Goal: Find specific page/section: Find specific page/section

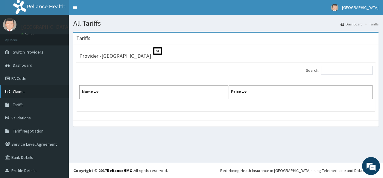
scroll to position [15, 0]
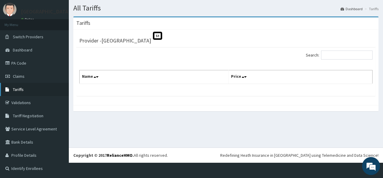
click at [17, 88] on span "Tariffs" at bounding box center [18, 89] width 11 height 5
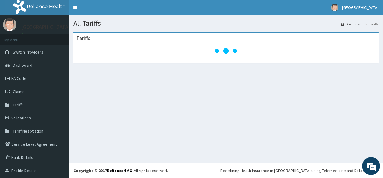
scroll to position [15, 0]
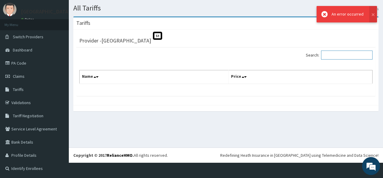
click at [338, 55] on input "Search:" at bounding box center [346, 55] width 51 height 9
click at [373, 16] on button at bounding box center [373, 14] width 8 height 16
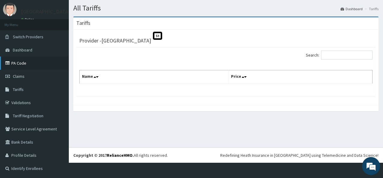
click at [20, 62] on link "PA Code" at bounding box center [34, 63] width 69 height 13
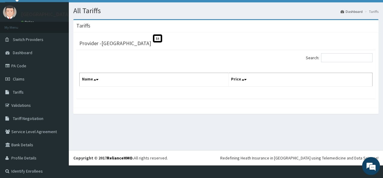
scroll to position [15, 0]
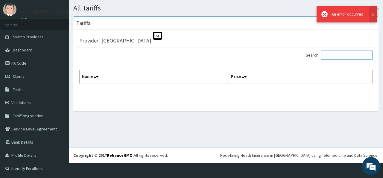
click at [348, 59] on input "Search:" at bounding box center [346, 55] width 51 height 9
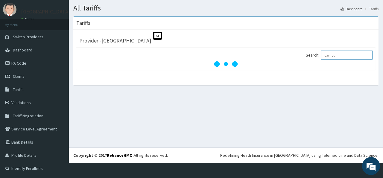
scroll to position [0, 0]
type input "c"
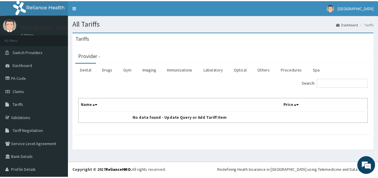
scroll to position [15, 0]
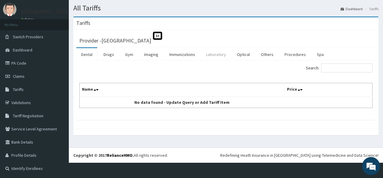
click at [210, 56] on link "Laboratory" at bounding box center [215, 54] width 29 height 13
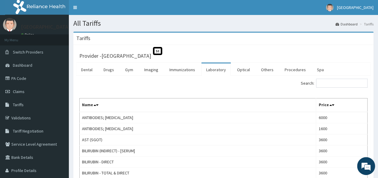
scroll to position [0, 0]
click at [217, 71] on link "Laboratory" at bounding box center [215, 69] width 29 height 13
click at [222, 68] on link "Laboratory" at bounding box center [215, 69] width 29 height 13
click at [209, 72] on link "Laboratory" at bounding box center [215, 69] width 29 height 13
click at [213, 70] on link "Laboratory" at bounding box center [215, 69] width 29 height 13
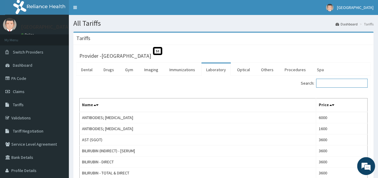
click at [335, 85] on input "Search:" at bounding box center [341, 83] width 51 height 9
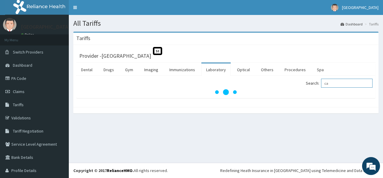
type input "c"
click at [102, 71] on link "Drugs" at bounding box center [109, 69] width 20 height 13
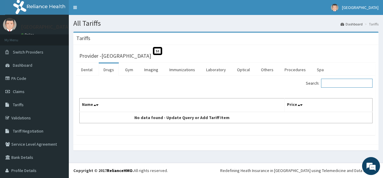
click at [352, 84] on input "Search:" at bounding box center [346, 83] width 51 height 9
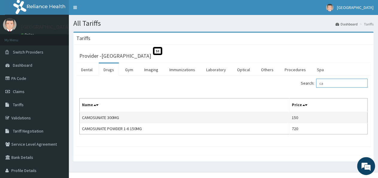
type input "c"
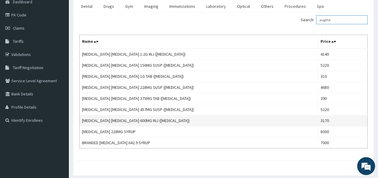
scroll to position [54, 0]
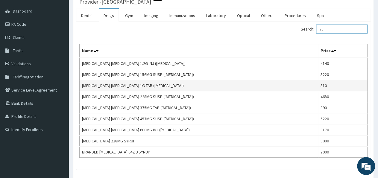
type input "a"
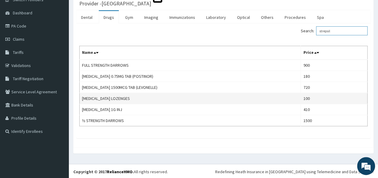
scroll to position [0, 0]
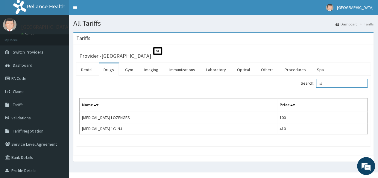
type input "s"
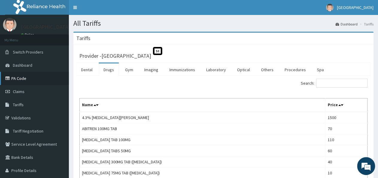
click at [17, 76] on link "PA Code" at bounding box center [34, 78] width 69 height 13
